Goal: Find specific page/section: Find specific page/section

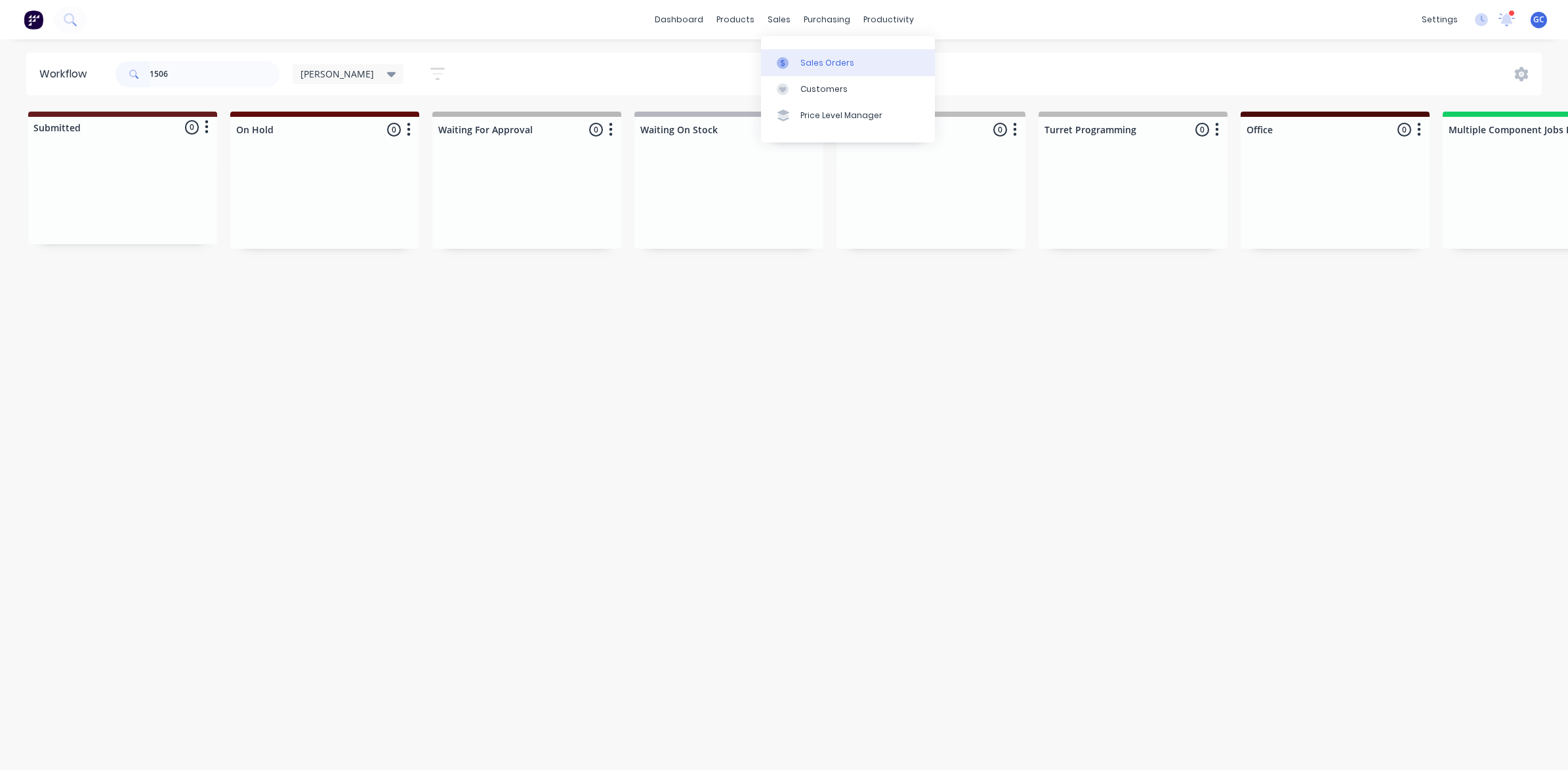
type input "1506"
click at [788, 57] on icon at bounding box center [783, 63] width 12 height 12
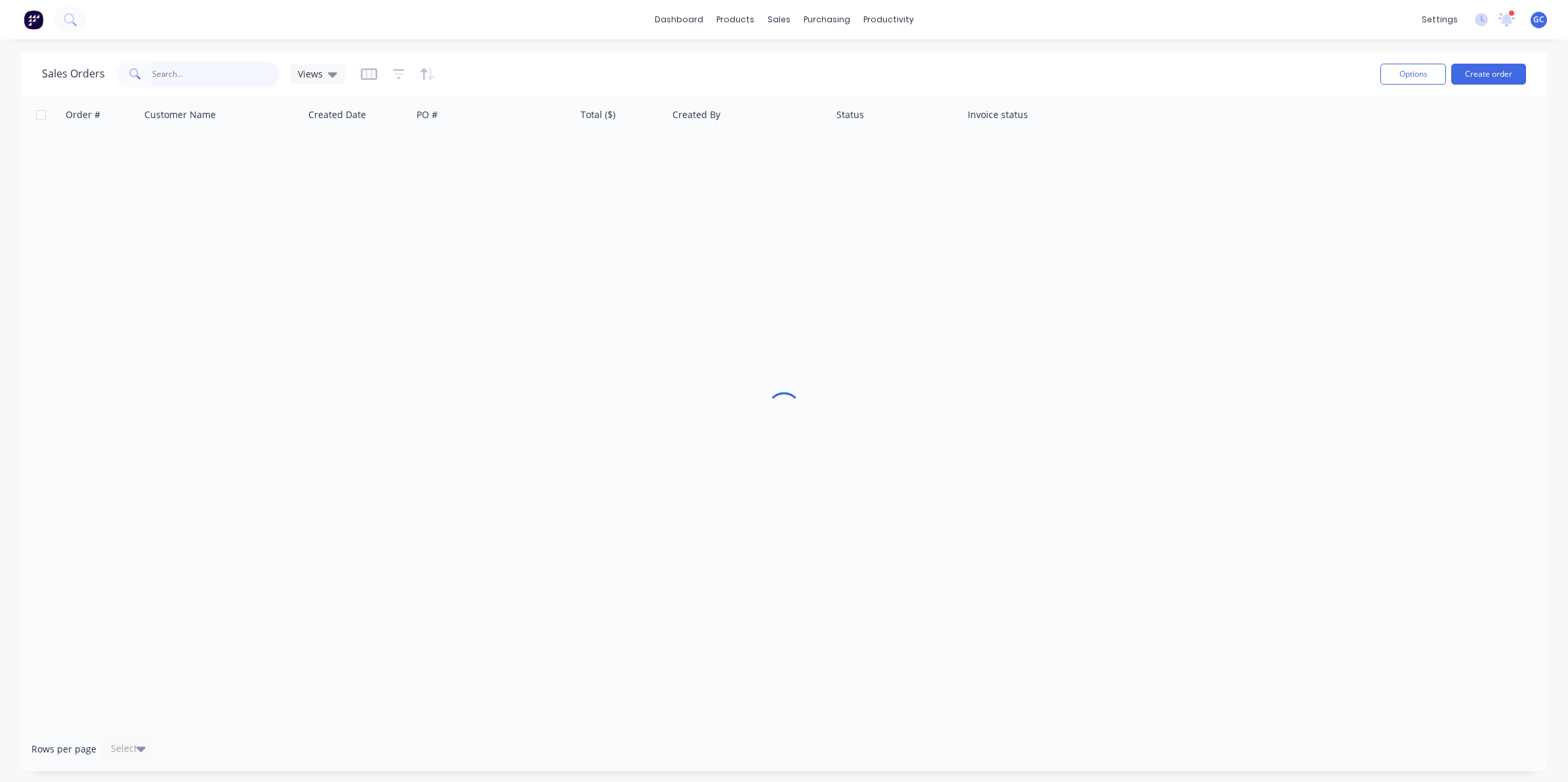
click at [191, 69] on input "text" at bounding box center [216, 74] width 128 height 26
click at [804, 57] on div "Sales Orders" at bounding box center [828, 63] width 54 height 12
click at [238, 80] on input "1506" at bounding box center [216, 74] width 128 height 26
click at [789, 13] on div "sales" at bounding box center [779, 19] width 36 height 19
drag, startPoint x: 228, startPoint y: 69, endPoint x: 44, endPoint y: 72, distance: 184.0
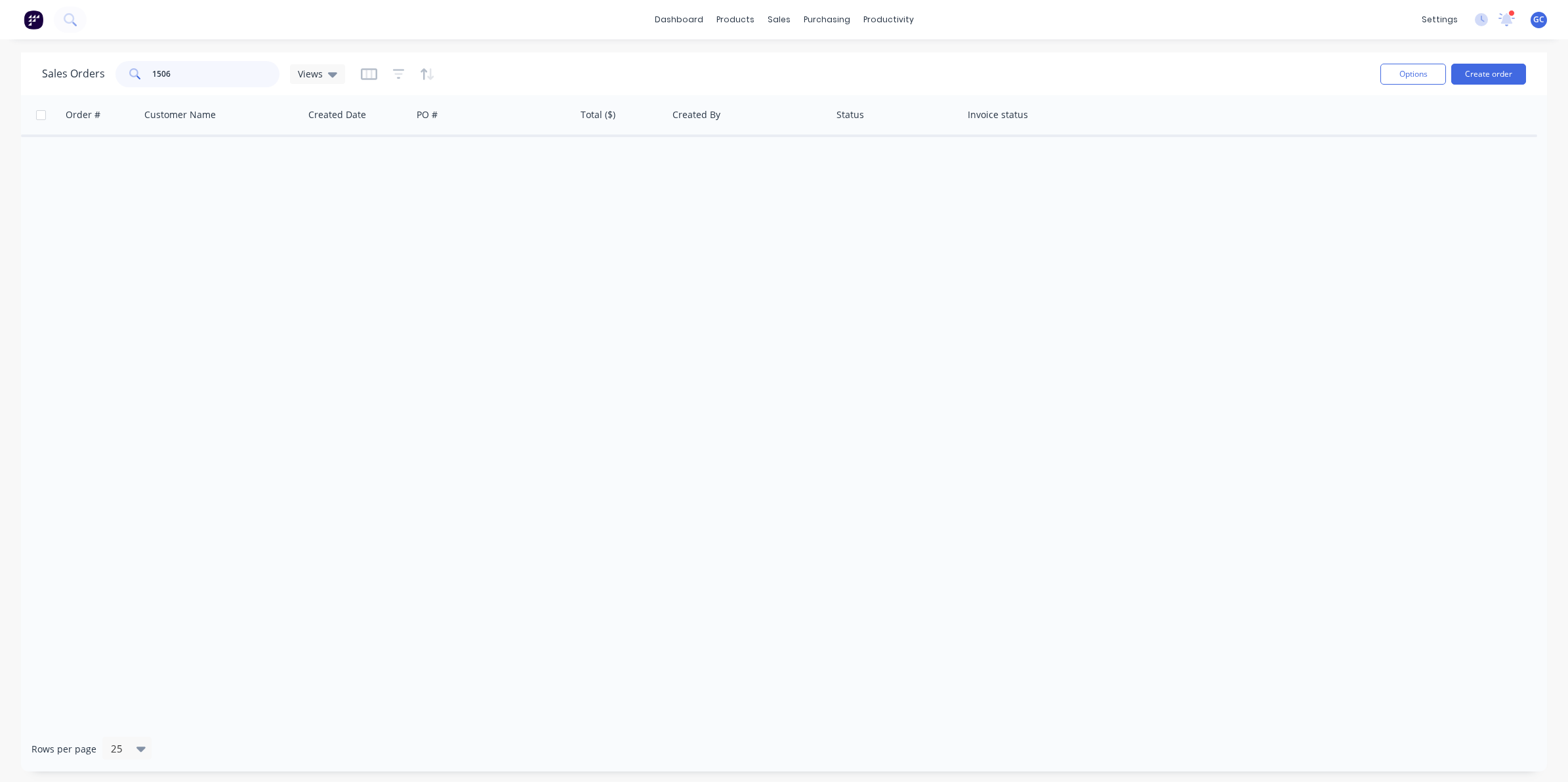
click at [44, 72] on div "Sales Orders 1506 Views" at bounding box center [193, 74] width 303 height 26
type input "indetail"
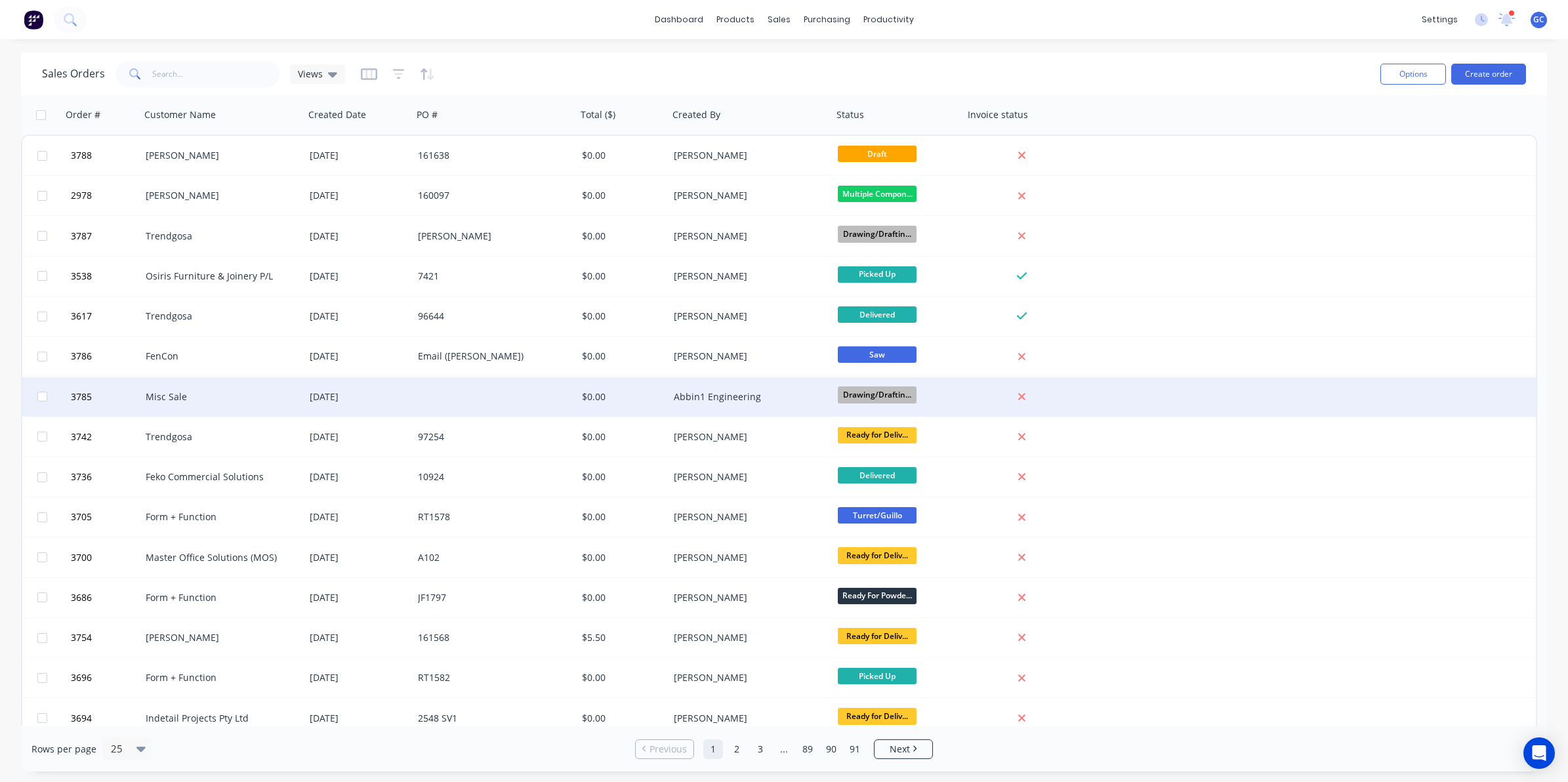
click at [493, 378] on div at bounding box center [494, 397] width 164 height 39
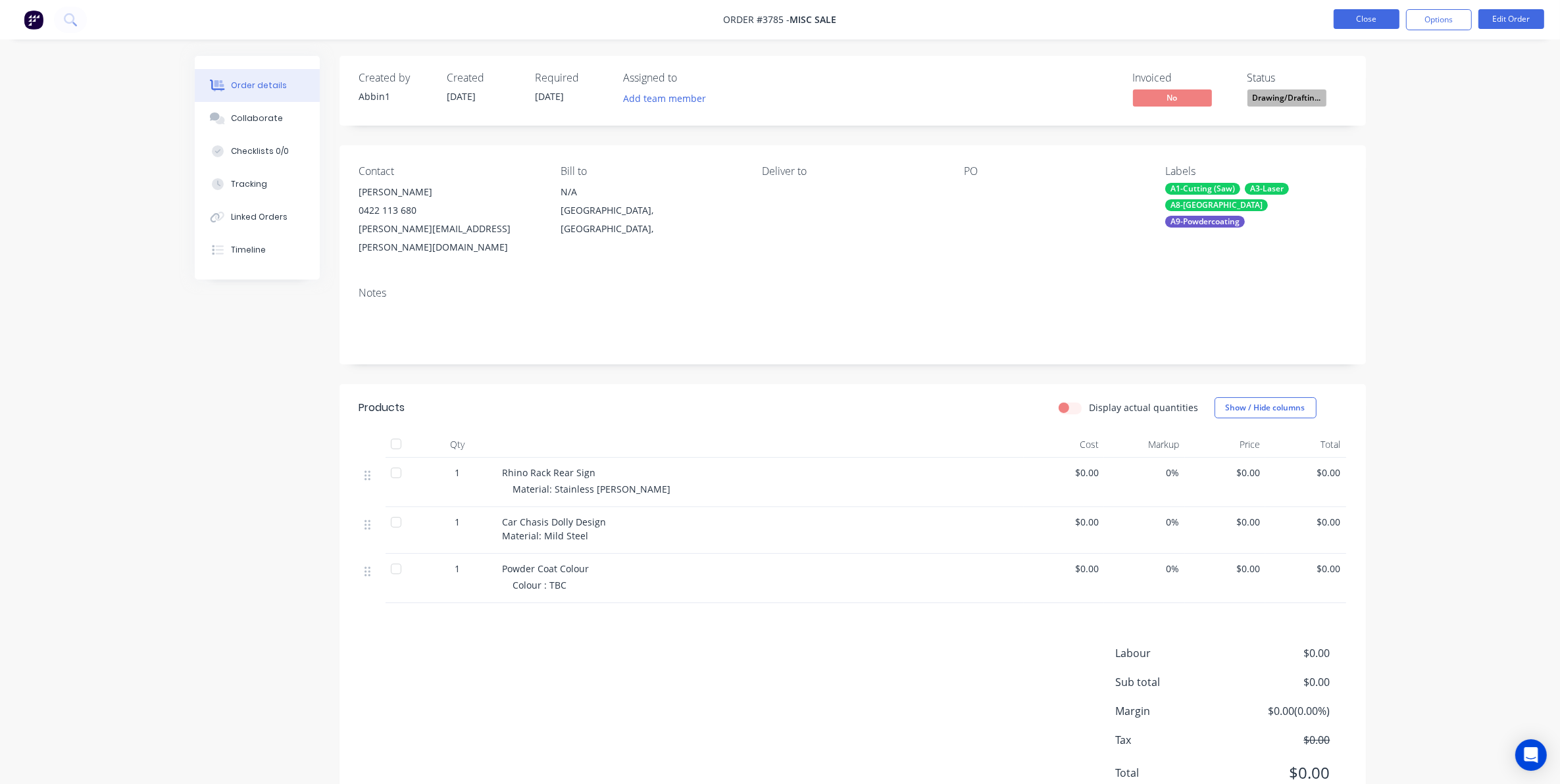
click at [1345, 18] on button "Close" at bounding box center [1366, 19] width 66 height 19
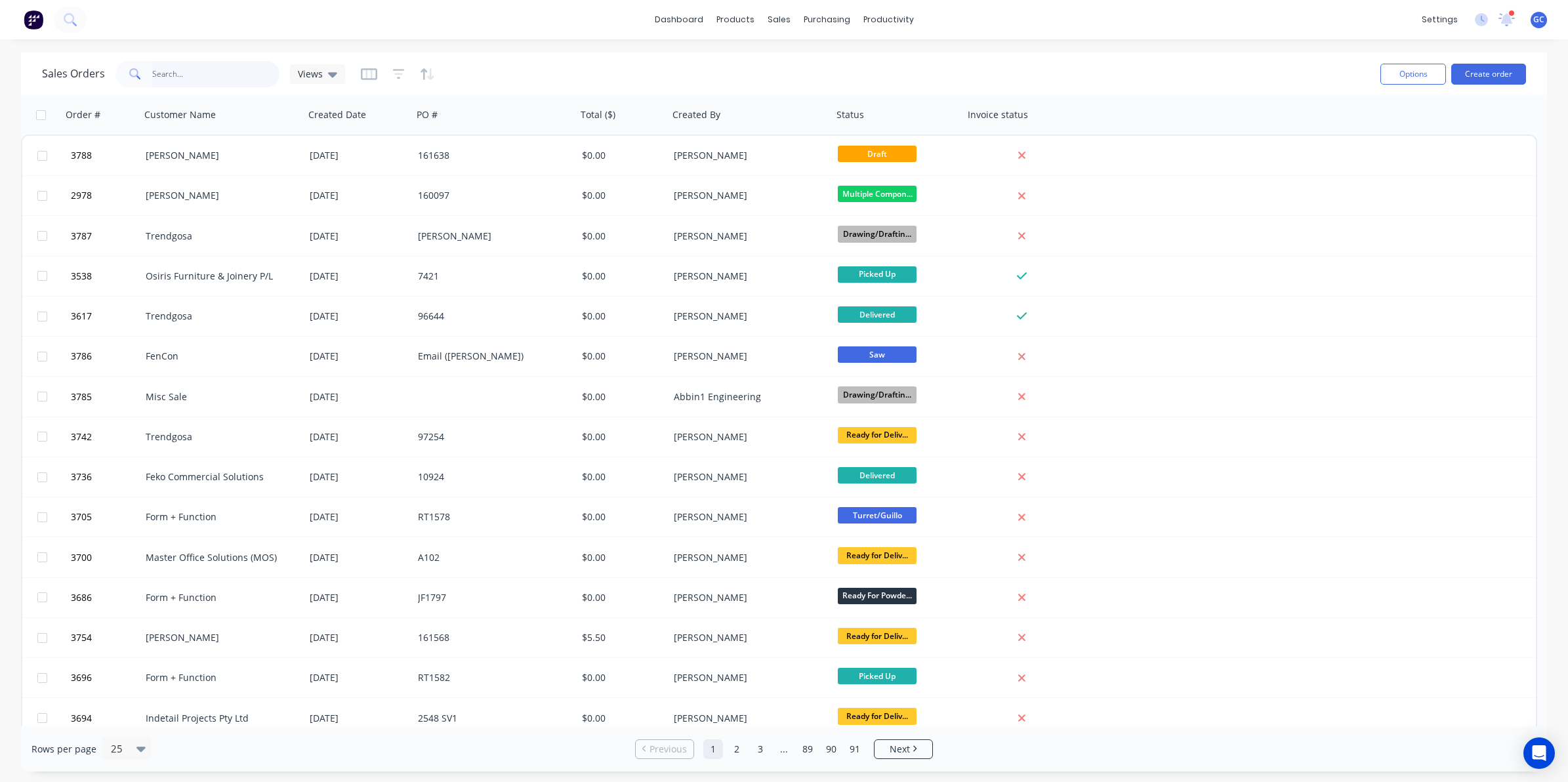
click at [253, 68] on input "text" at bounding box center [216, 74] width 128 height 26
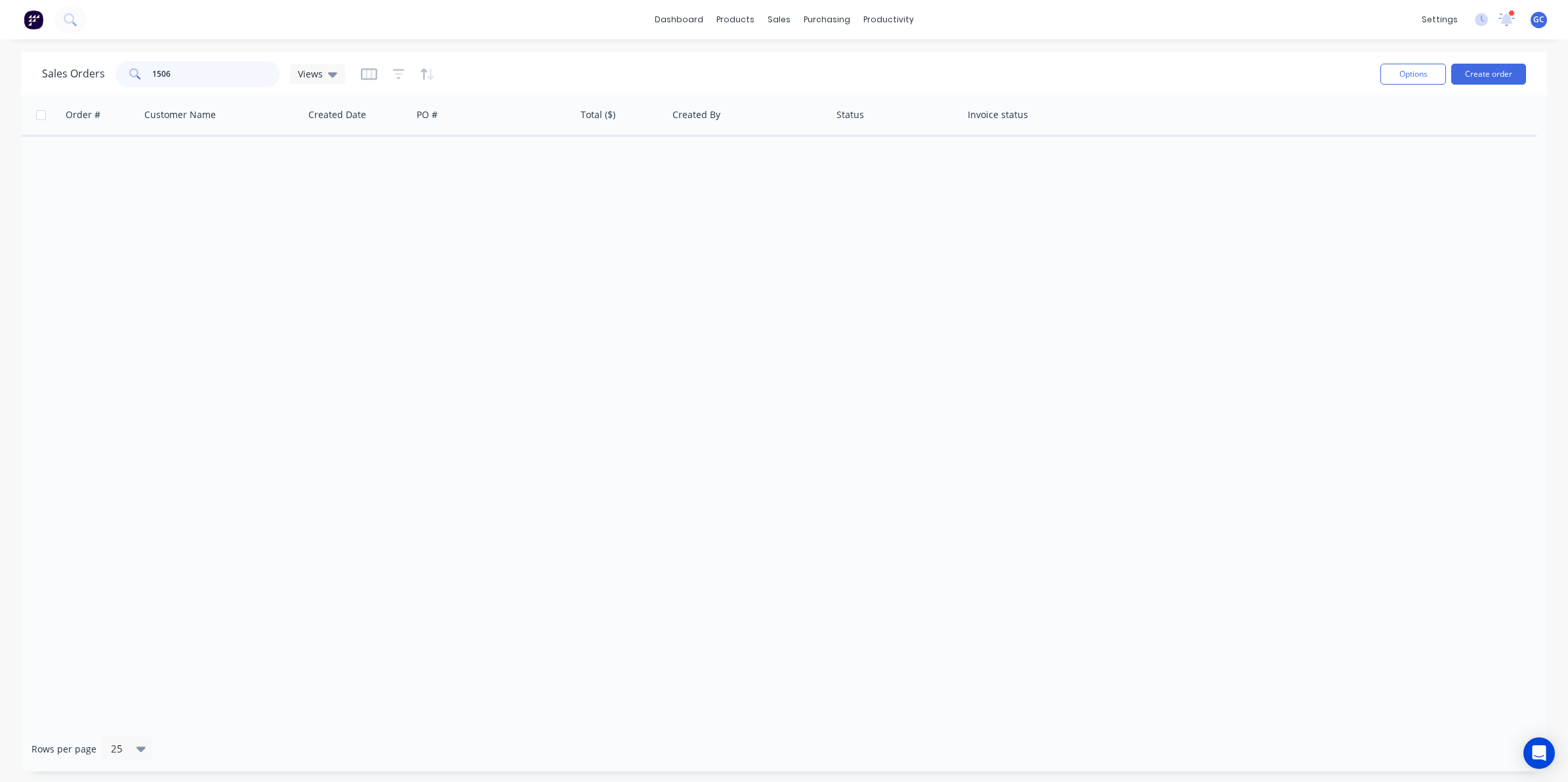
click at [206, 79] on input "1506" at bounding box center [216, 74] width 128 height 26
type input "1"
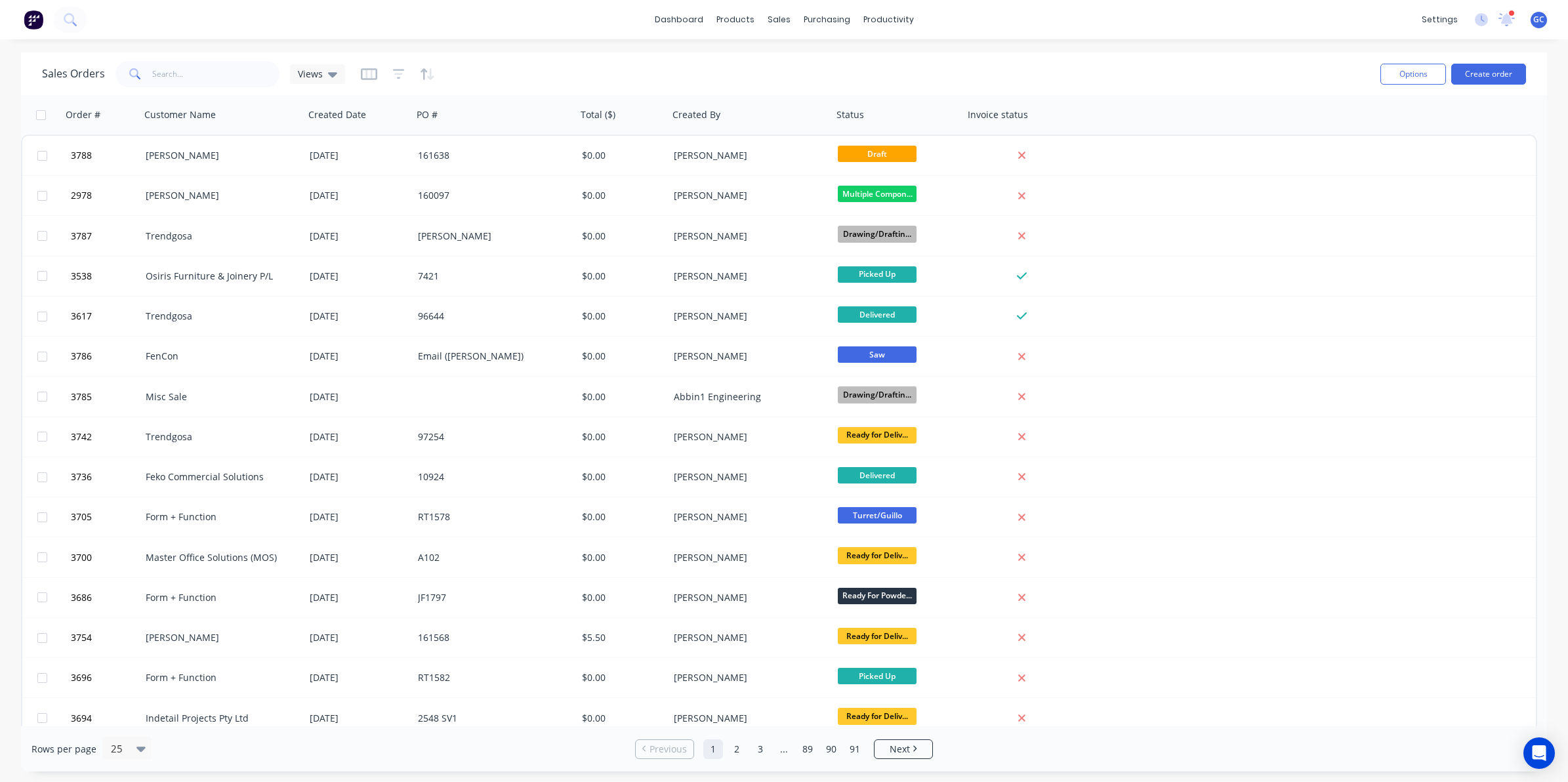
click at [218, 59] on div "Sales Orders Views" at bounding box center [706, 74] width 1328 height 32
click at [212, 74] on input "text" at bounding box center [216, 74] width 128 height 26
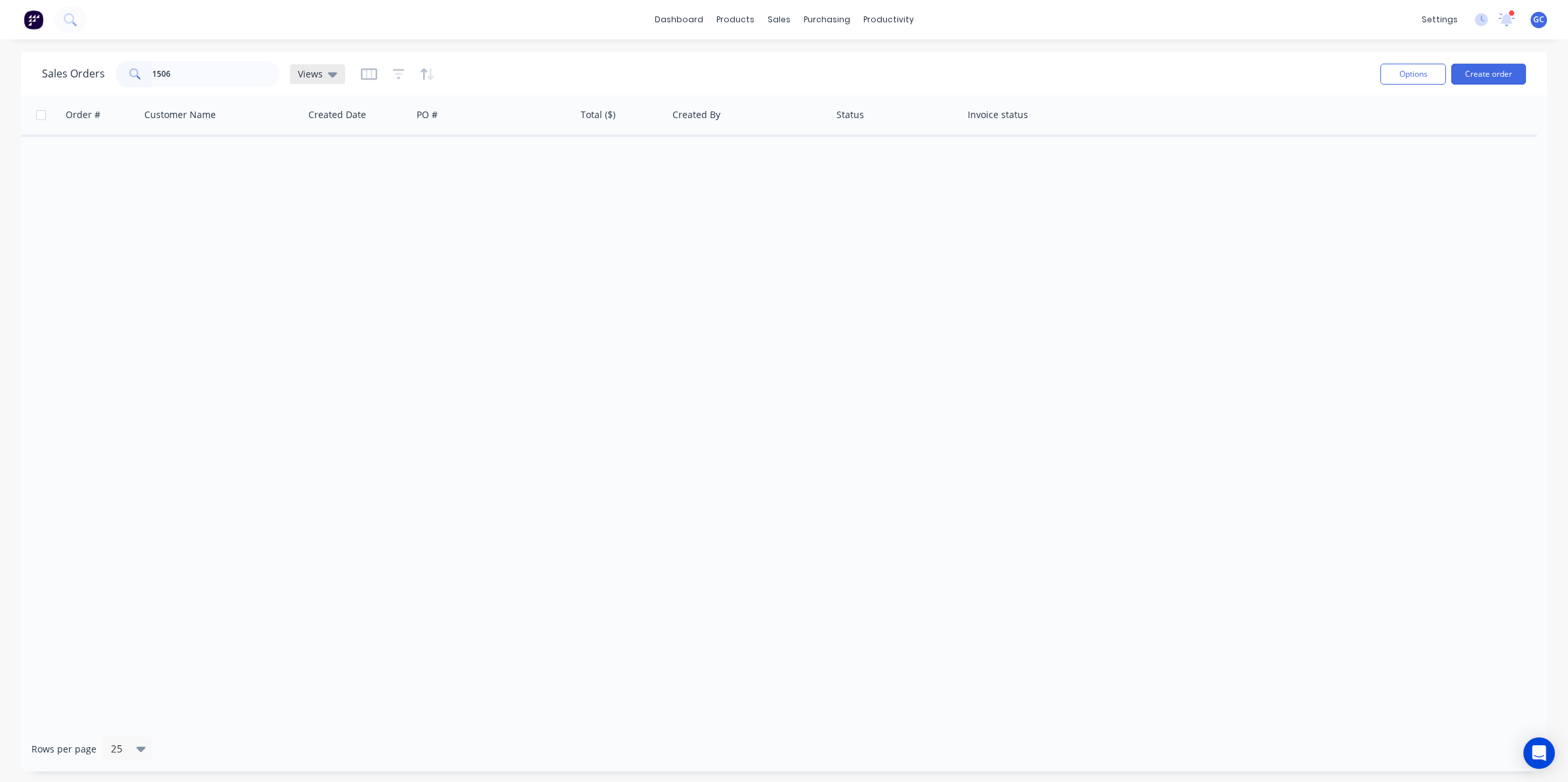
click at [340, 74] on div "Views" at bounding box center [318, 74] width 55 height 19
click at [356, 73] on div "Sales Orders 1506 Views" at bounding box center [706, 74] width 1328 height 32
click at [368, 73] on icon "button" at bounding box center [369, 75] width 17 height 13
click at [332, 69] on icon at bounding box center [332, 74] width 9 height 14
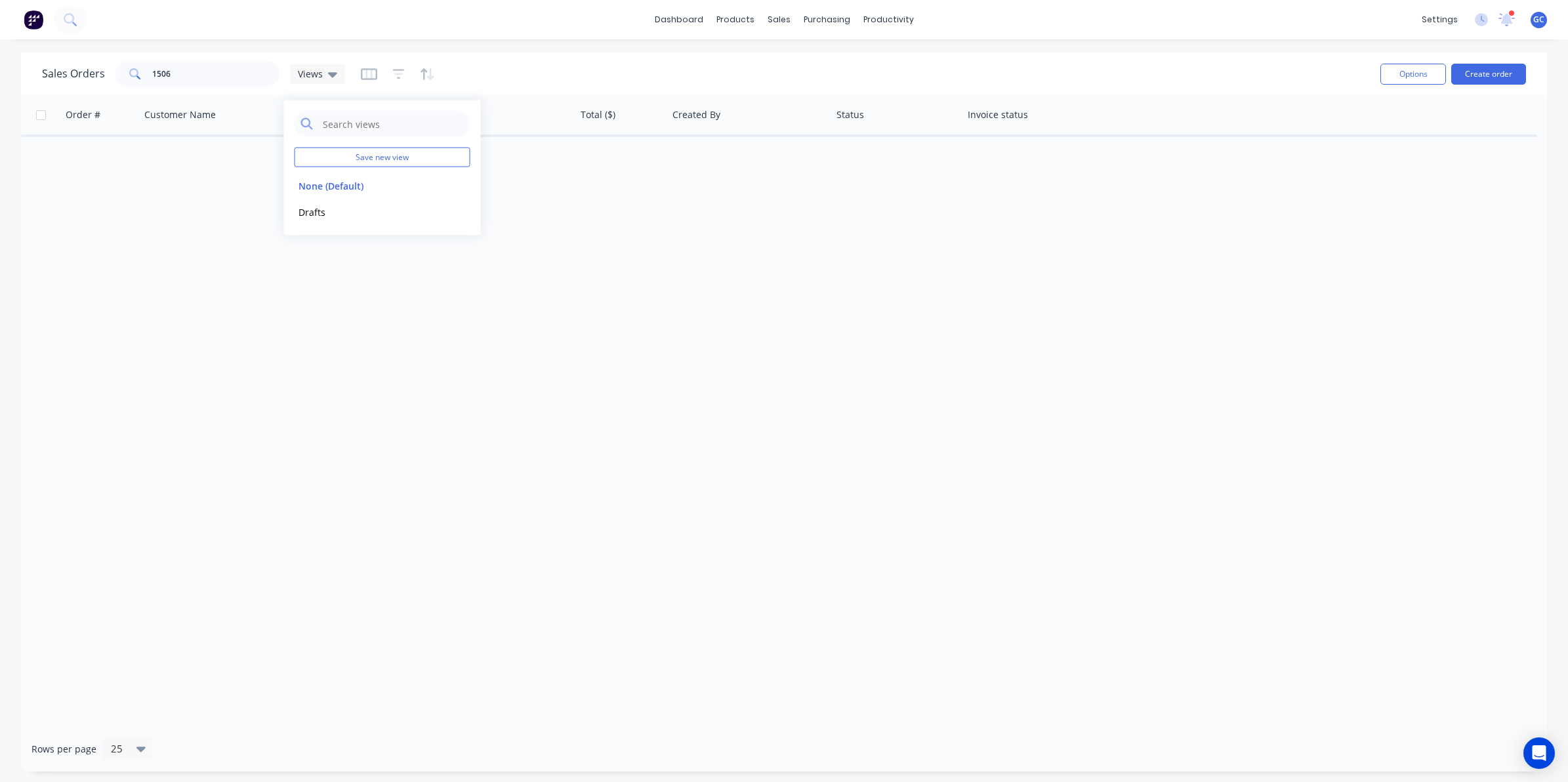
click at [224, 86] on div "Sales Orders 1506 Views" at bounding box center [706, 74] width 1328 height 32
click at [227, 72] on input "1506" at bounding box center [216, 74] width 128 height 26
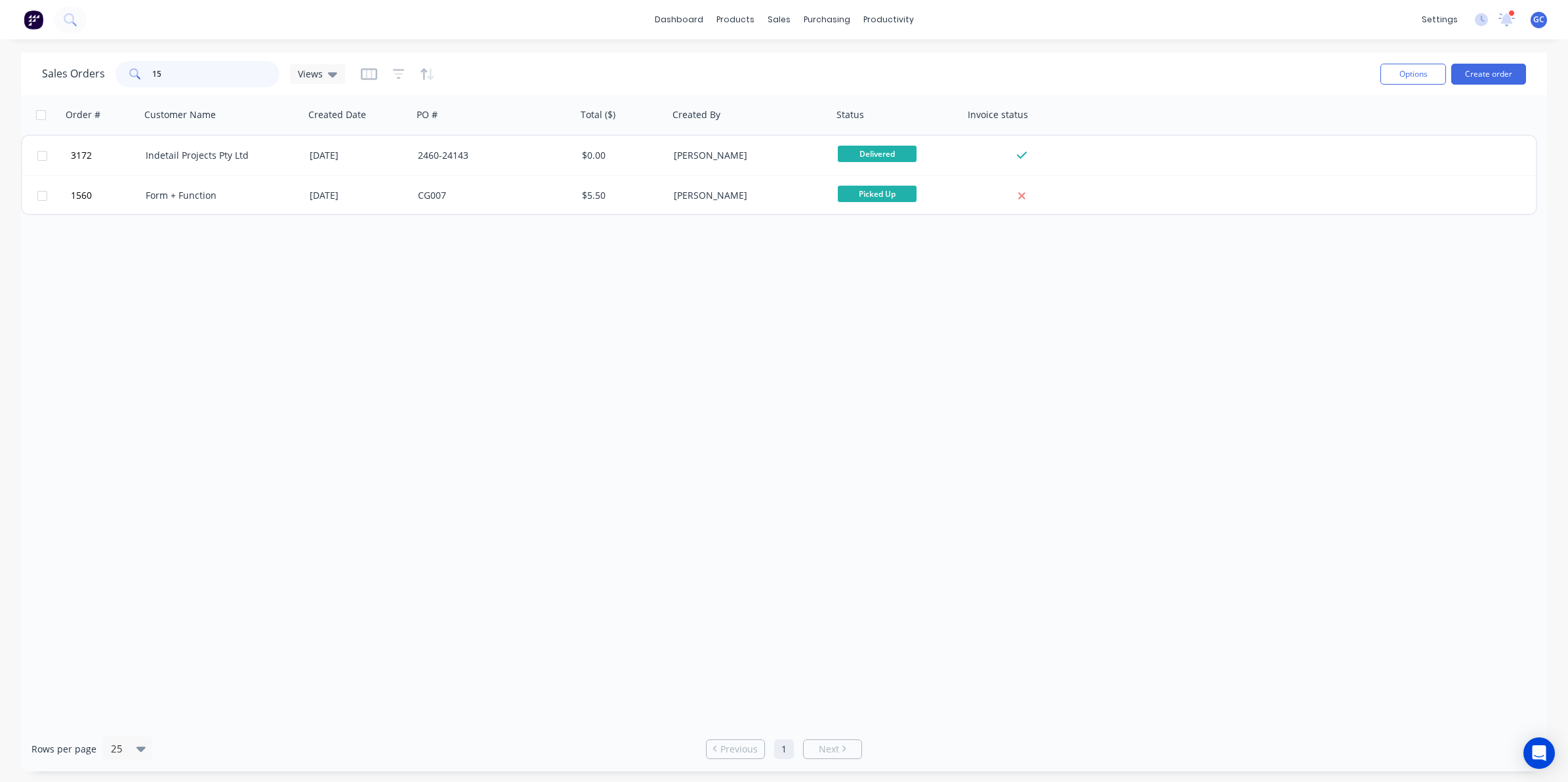
type input "1"
